Goal: Information Seeking & Learning: Learn about a topic

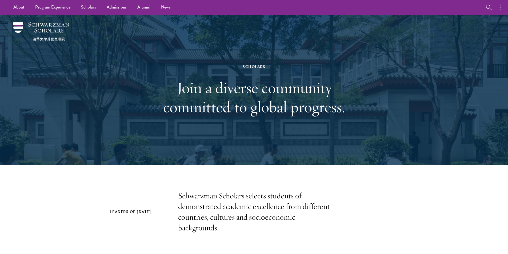
click at [503, 5] on button "button" at bounding box center [503, 7] width 12 height 15
click at [446, 6] on button "button" at bounding box center [445, 7] width 12 height 15
click at [473, 59] on div at bounding box center [254, 90] width 508 height 151
drag, startPoint x: 477, startPoint y: 49, endPoint x: 473, endPoint y: 41, distance: 8.5
click at [477, 48] on div at bounding box center [254, 90] width 508 height 151
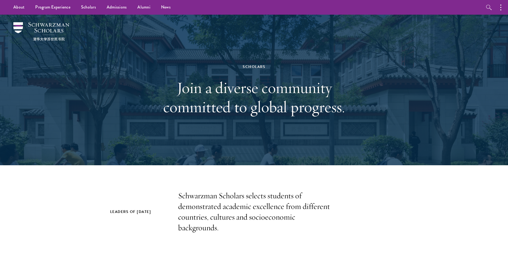
click at [473, 41] on div at bounding box center [254, 90] width 508 height 151
click at [476, 37] on div at bounding box center [254, 90] width 508 height 151
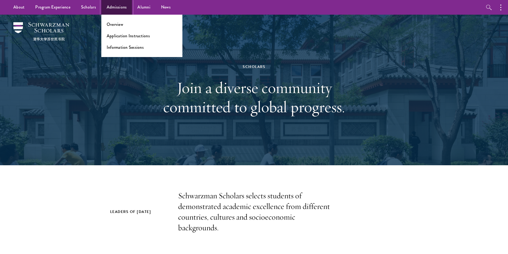
click at [113, 8] on link "Admissions" at bounding box center [116, 7] width 31 height 15
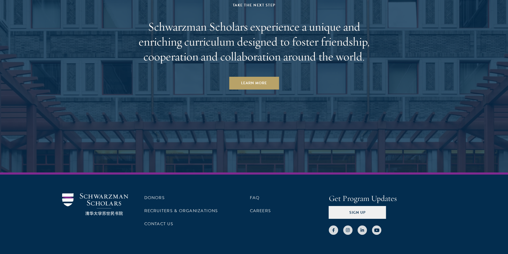
scroll to position [2633, 0]
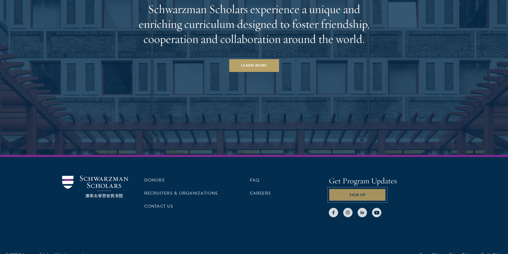
click at [377, 189] on button "Sign Up" at bounding box center [357, 195] width 57 height 13
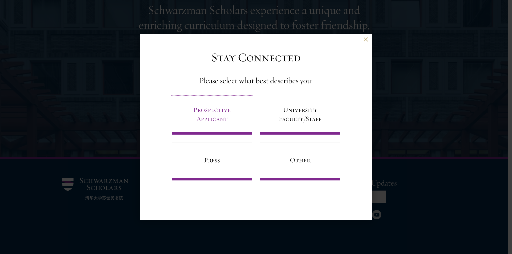
click at [210, 113] on link "Prospective Applicant" at bounding box center [212, 116] width 80 height 38
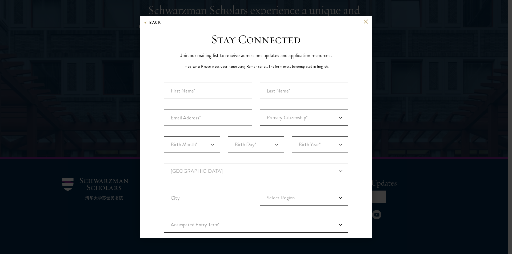
click at [366, 22] on div "Back" at bounding box center [256, 25] width 232 height 13
click at [151, 26] on div "Back" at bounding box center [152, 25] width 17 height 13
click at [148, 25] on button "Back" at bounding box center [152, 22] width 17 height 7
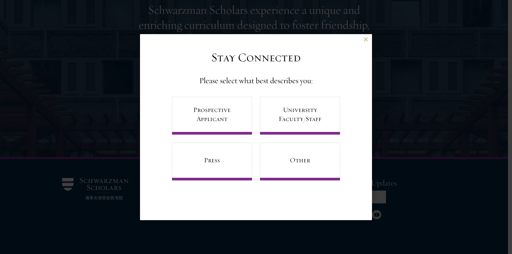
click at [362, 39] on div "Back" at bounding box center [256, 43] width 232 height 13
click at [363, 38] on div "Back" at bounding box center [256, 43] width 232 height 13
click at [365, 39] on button at bounding box center [366, 39] width 5 height 5
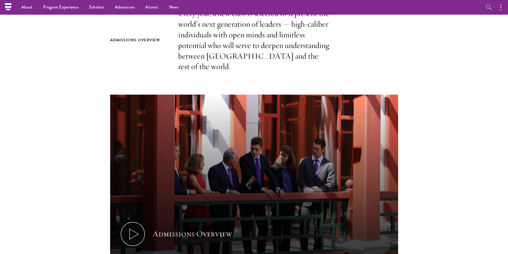
scroll to position [0, 0]
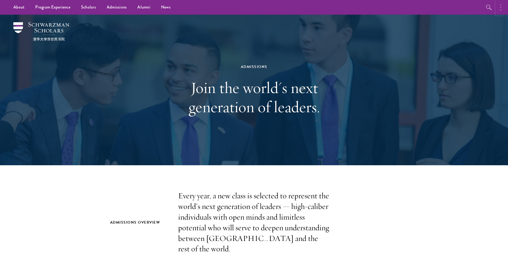
click at [500, 6] on button "button" at bounding box center [503, 7] width 12 height 15
click at [444, 6] on button "button" at bounding box center [445, 7] width 12 height 15
click at [94, 7] on link "Scholars" at bounding box center [89, 7] width 26 height 15
